Goal: Transaction & Acquisition: Download file/media

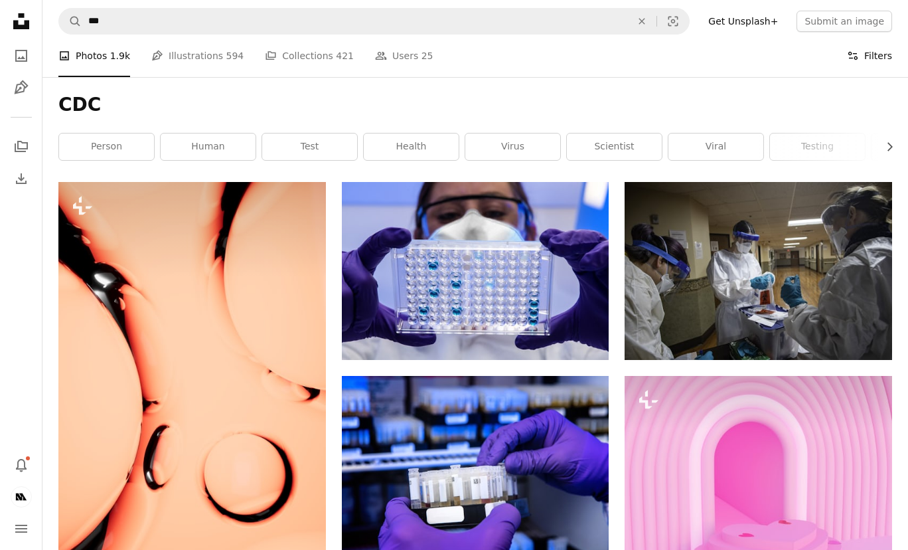
click at [869, 60] on button "Filters Filters" at bounding box center [869, 56] width 45 height 43
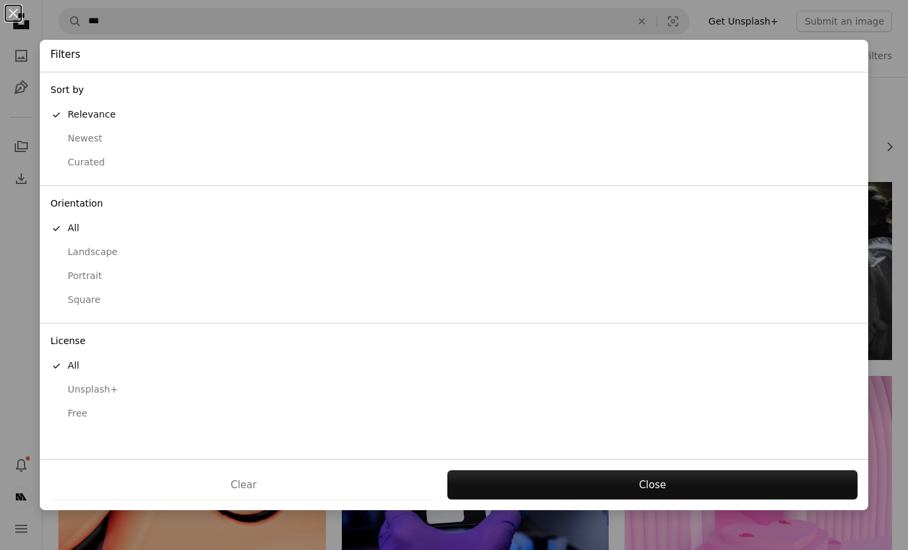
click at [103, 412] on button "Free" at bounding box center [454, 414] width 829 height 24
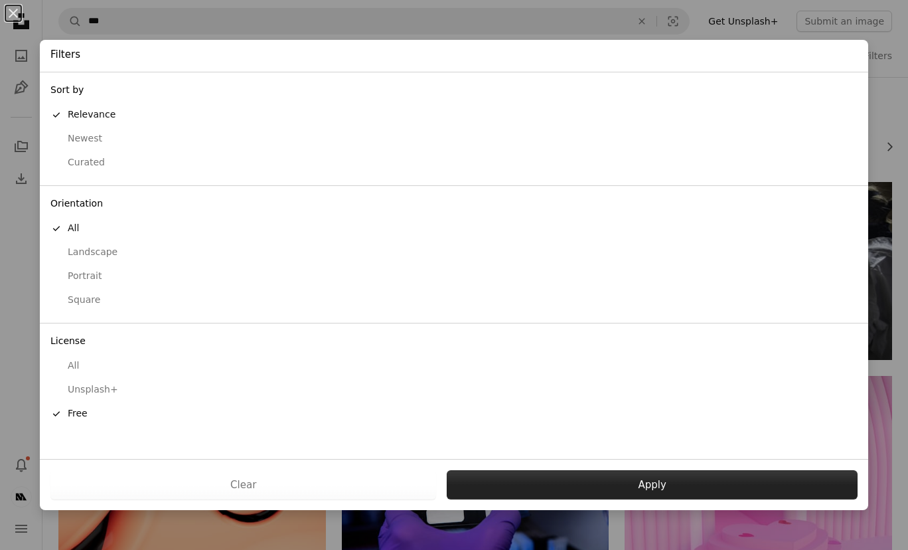
click at [659, 480] on button "Apply" at bounding box center [652, 484] width 411 height 29
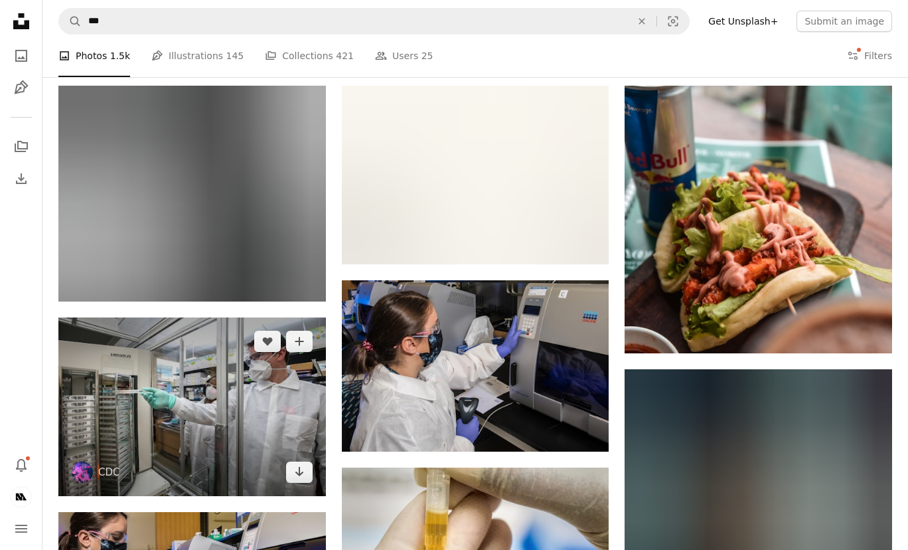
scroll to position [387, 0]
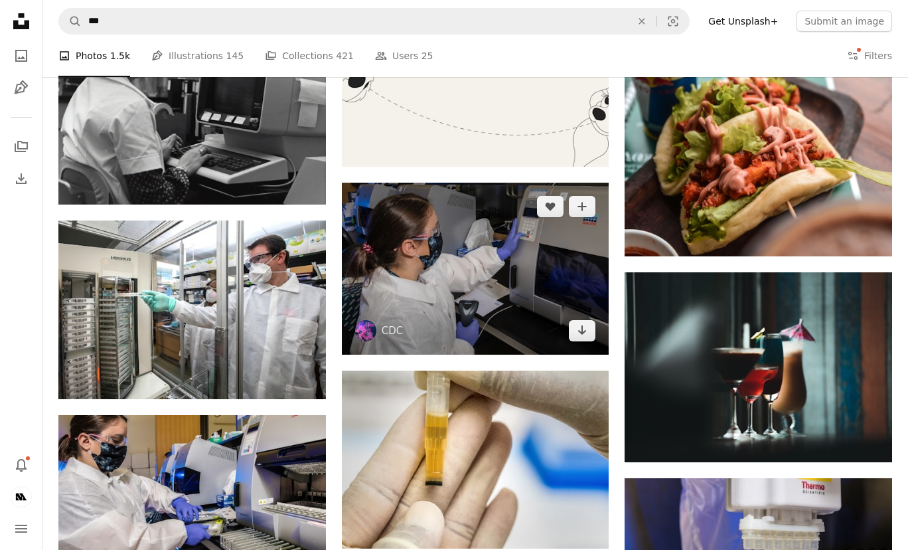
click at [386, 296] on img at bounding box center [476, 269] width 268 height 172
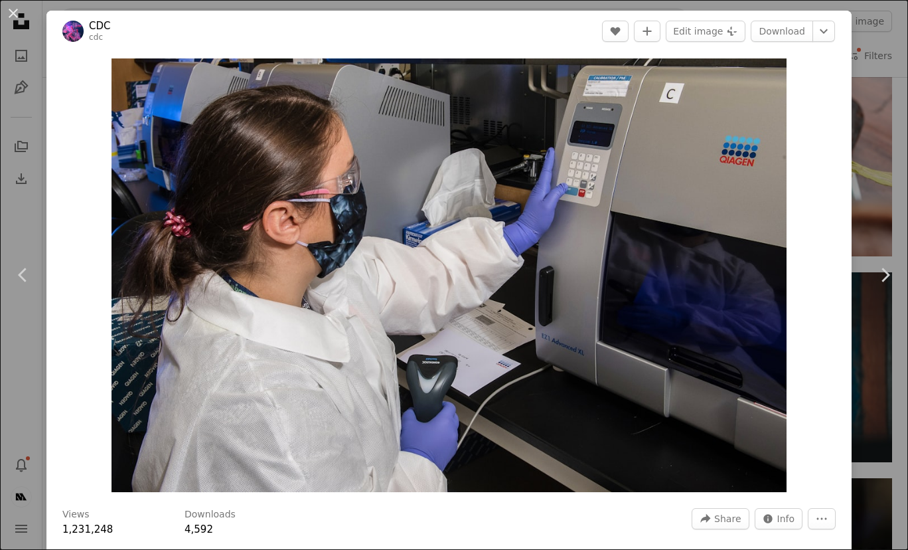
click at [27, 201] on div "An X shape Chevron left Chevron right CDC cdc A heart A plus sign Edit image Pl…" at bounding box center [454, 275] width 908 height 550
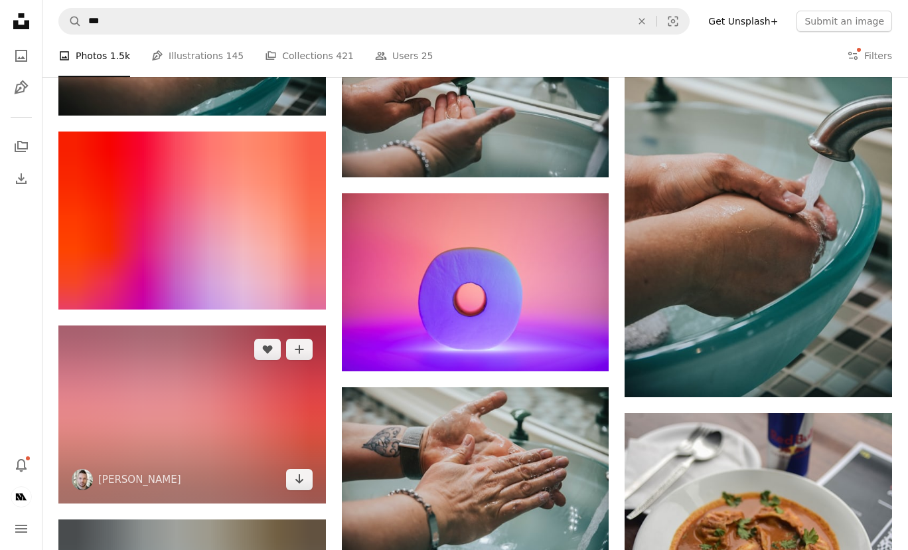
scroll to position [2194, 0]
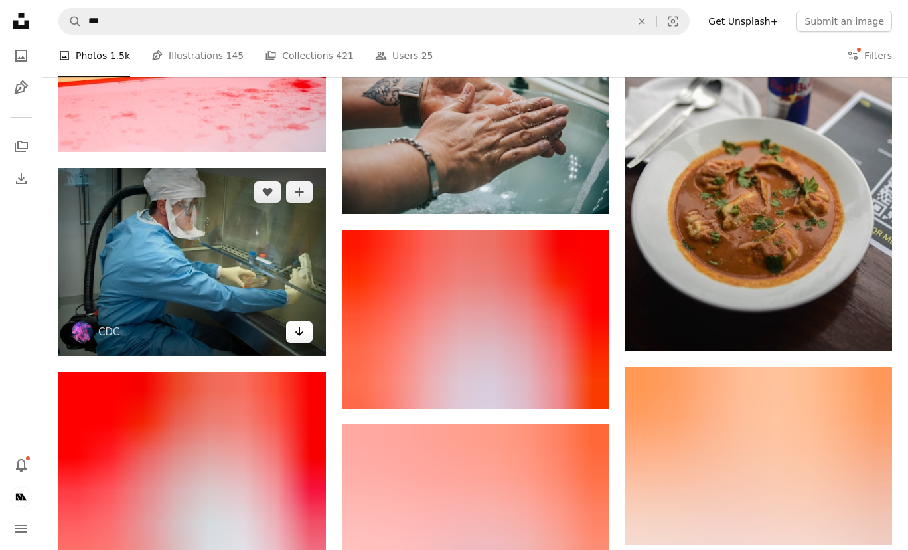
click at [289, 339] on link "Arrow pointing down" at bounding box center [299, 331] width 27 height 21
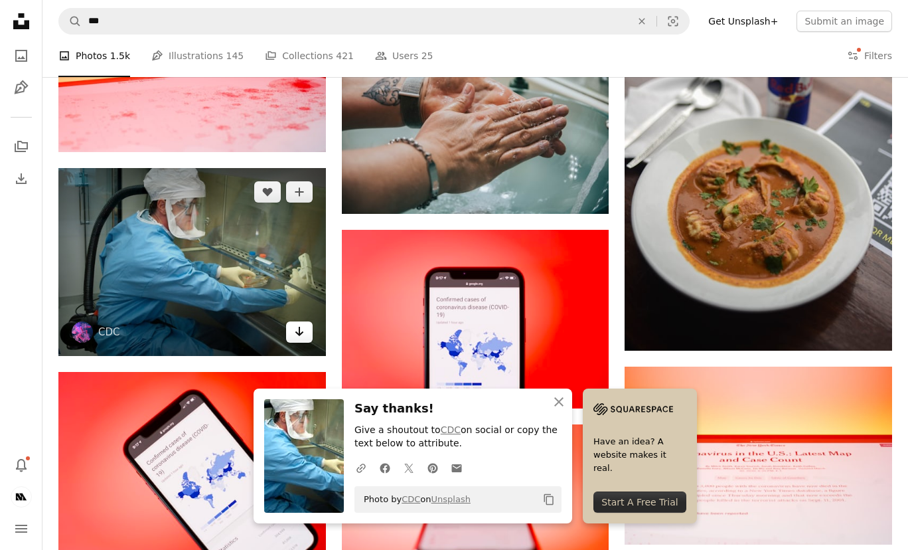
click at [291, 335] on link "Arrow pointing down" at bounding box center [299, 331] width 27 height 21
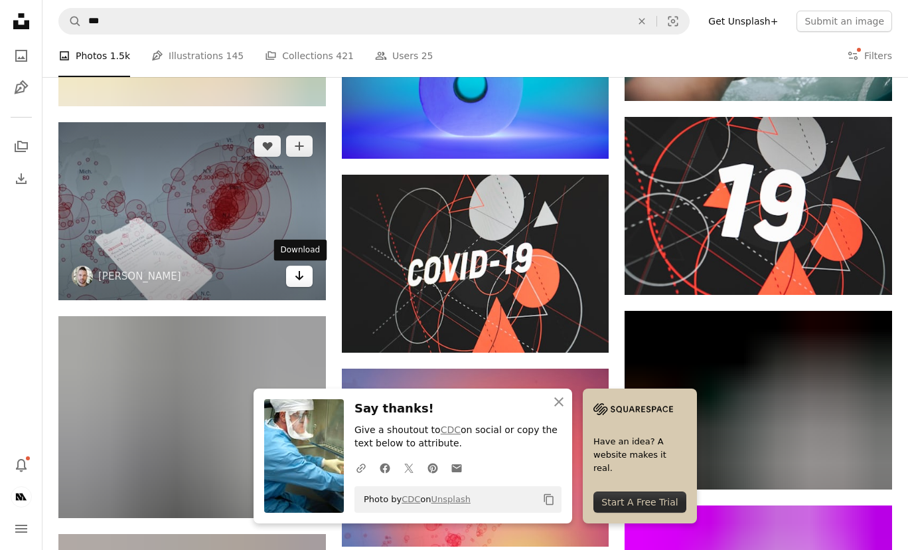
scroll to position [3029, 0]
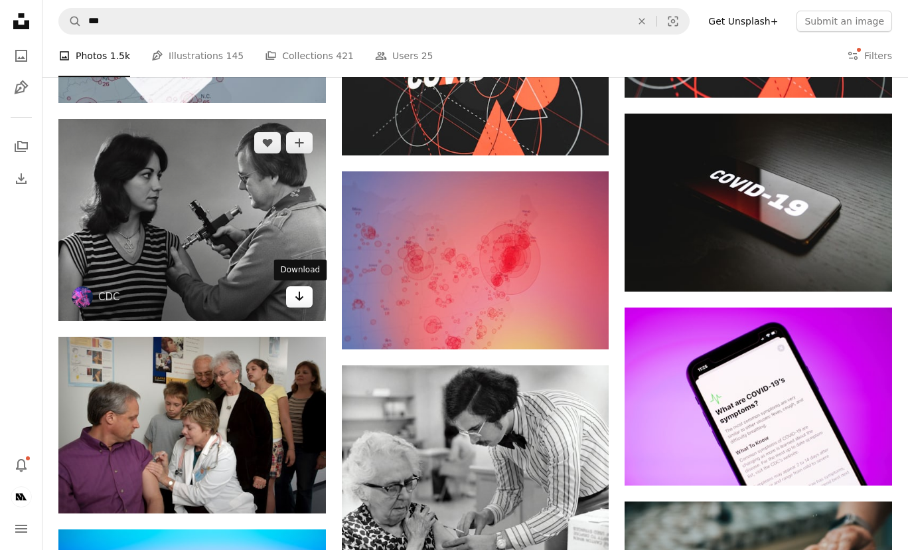
click at [298, 294] on icon "Arrow pointing down" at bounding box center [299, 296] width 11 height 16
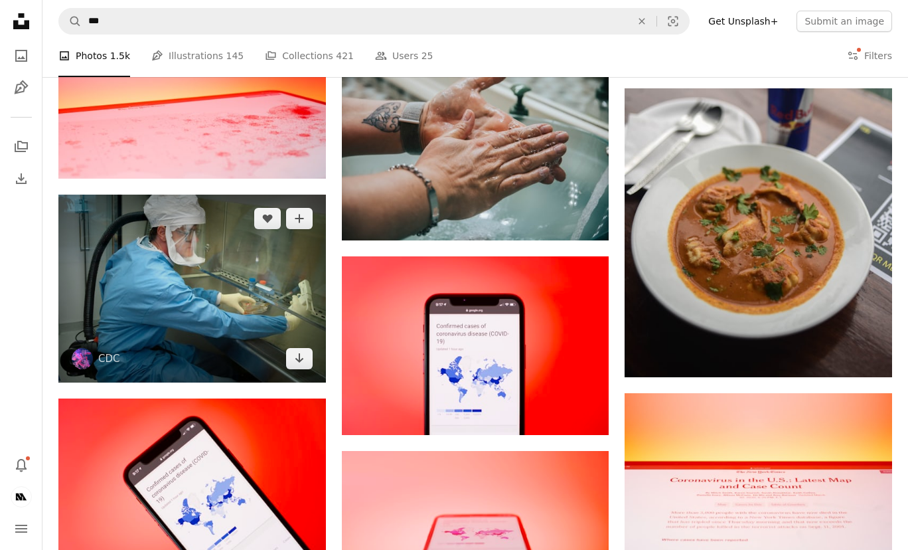
scroll to position [2097, 0]
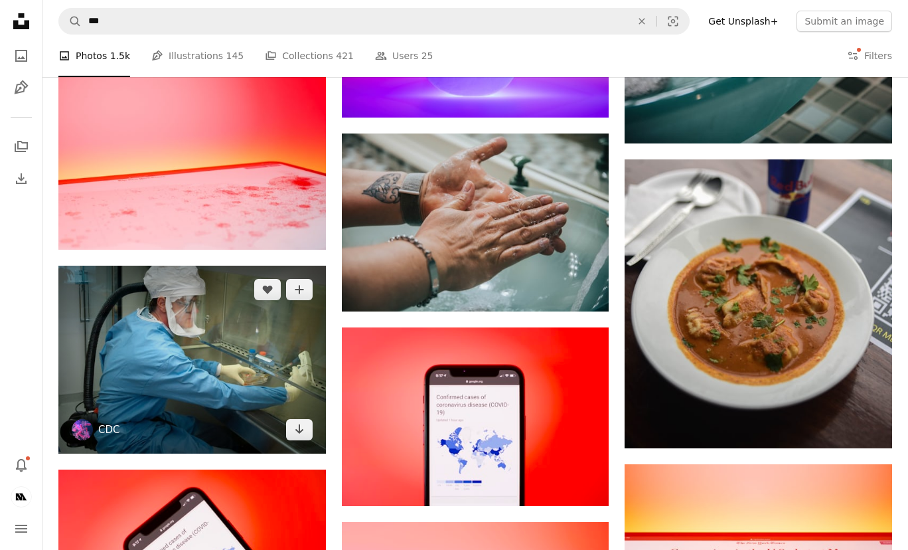
click at [106, 430] on link "CDC" at bounding box center [109, 429] width 22 height 13
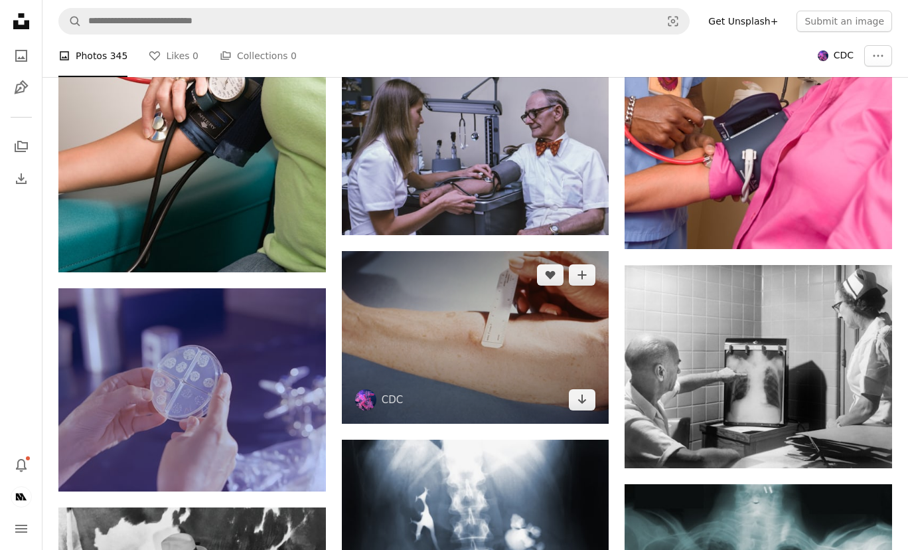
scroll to position [8931, 0]
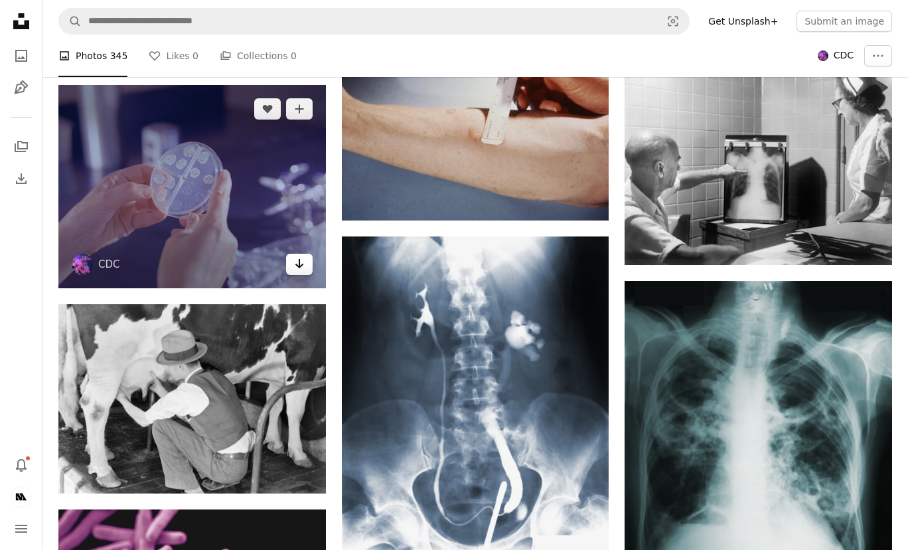
click at [298, 264] on icon "Arrow pointing down" at bounding box center [299, 264] width 11 height 16
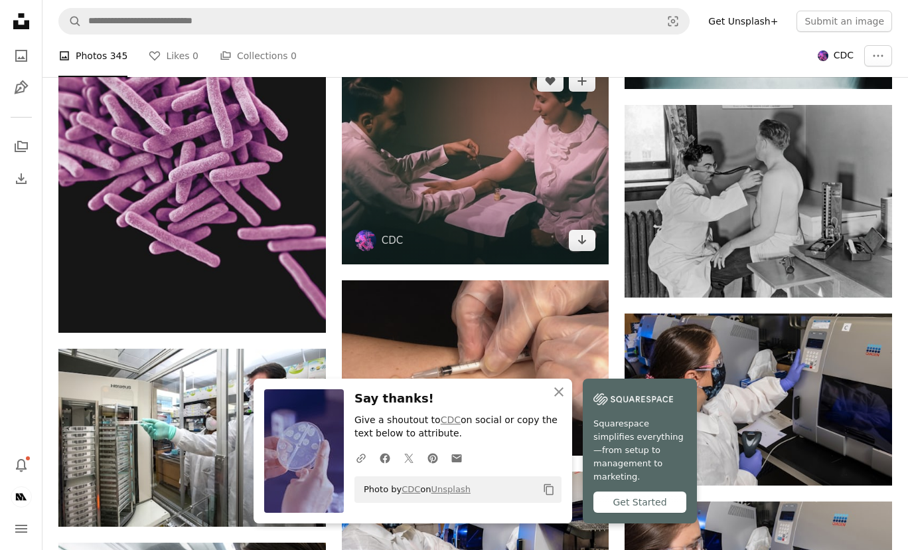
scroll to position [9659, 0]
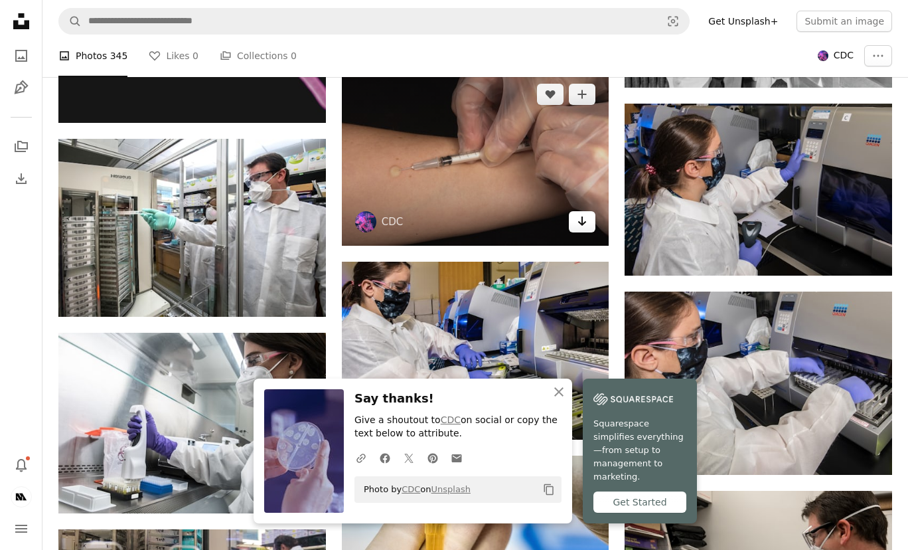
click at [589, 222] on link "Arrow pointing down" at bounding box center [582, 221] width 27 height 21
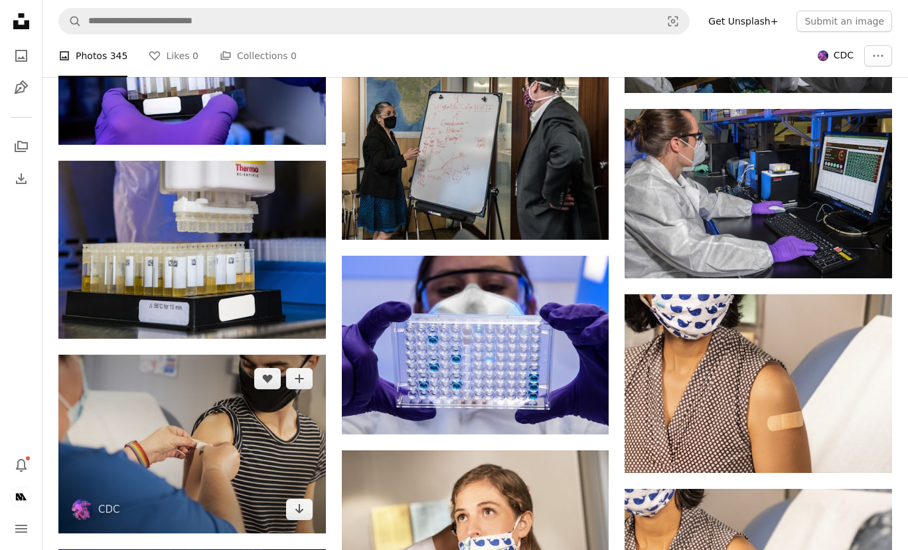
scroll to position [10515, 0]
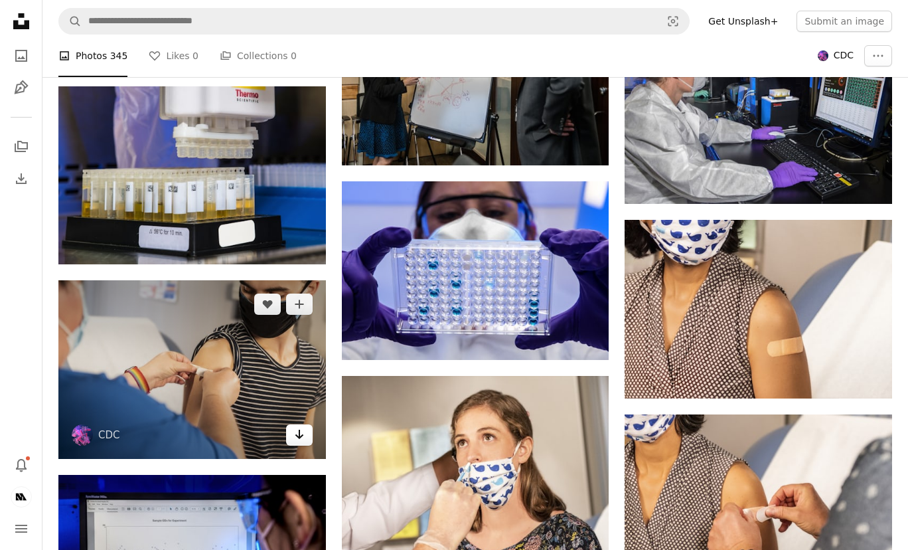
click at [296, 431] on icon "Arrow pointing down" at bounding box center [299, 434] width 11 height 16
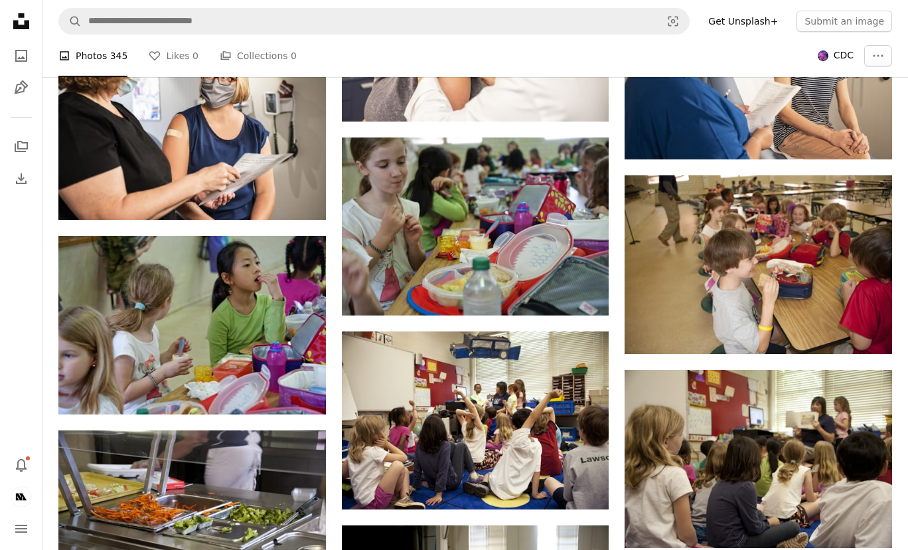
scroll to position [11914, 0]
